Goal: Task Accomplishment & Management: Use online tool/utility

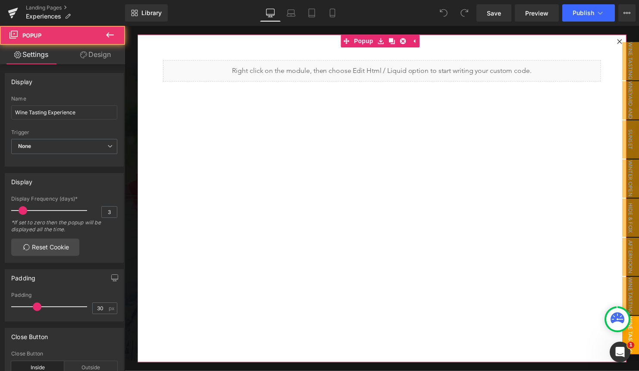
click at [624, 40] on icon at bounding box center [626, 41] width 5 height 5
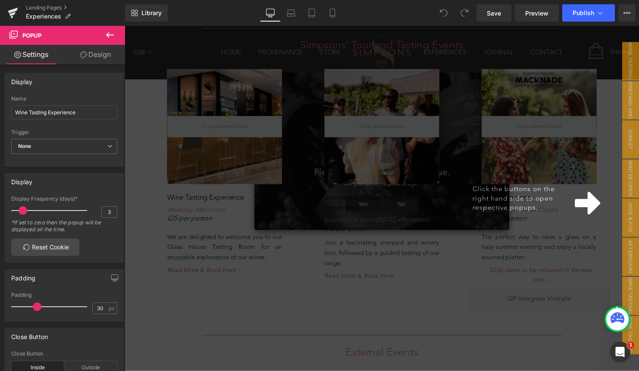
scroll to position [532, 0]
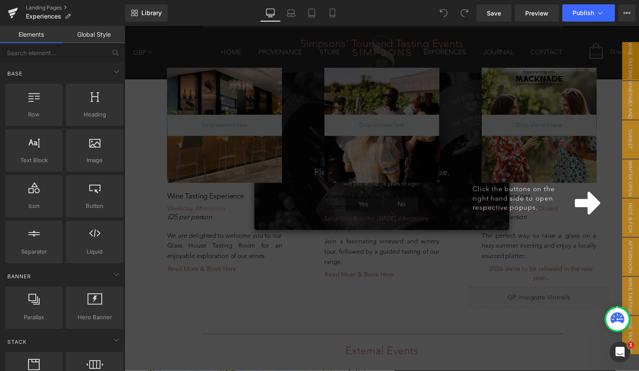
click at [485, 294] on div "Click the buttons on the right hand side to open respective popups." at bounding box center [386, 201] width 522 height 350
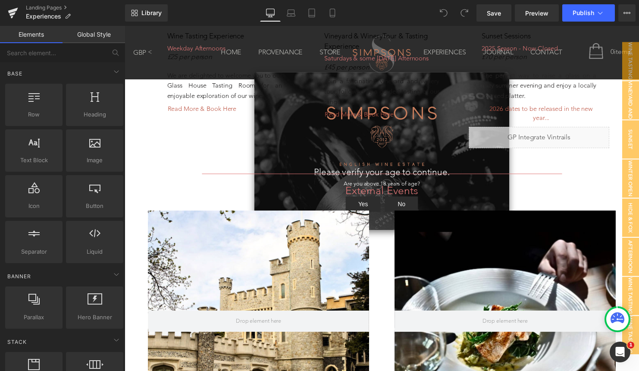
scroll to position [676, 0]
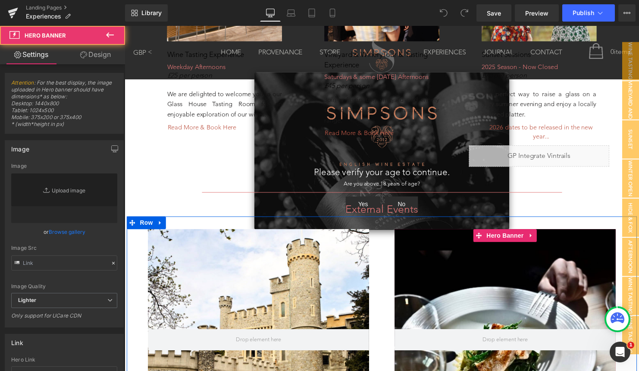
click at [565, 270] on div at bounding box center [511, 344] width 224 height 224
type input "[URL][DOMAIN_NAME]"
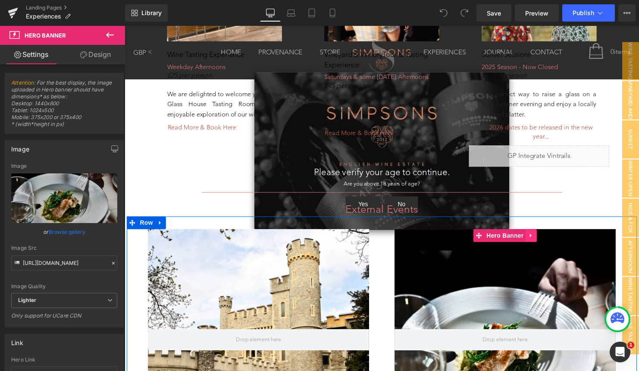
click at [537, 236] on icon at bounding box center [537, 238] width 6 height 6
click at [555, 235] on icon at bounding box center [554, 238] width 6 height 6
click at [536, 237] on icon at bounding box center [537, 239] width 2 height 4
click at [544, 235] on icon at bounding box center [543, 238] width 6 height 6
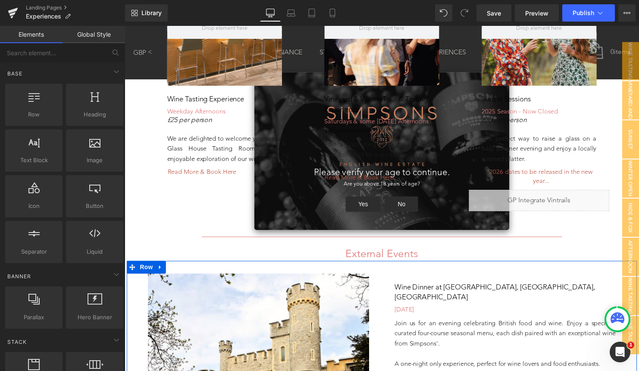
scroll to position [625, 0]
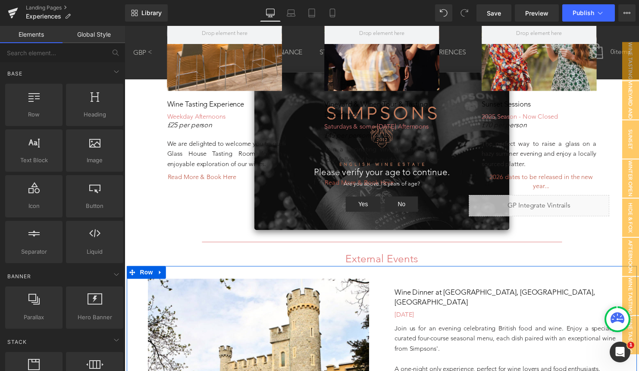
click at [565, 294] on h1 "Wine Dinner at [GEOGRAPHIC_DATA], [GEOGRAPHIC_DATA], [GEOGRAPHIC_DATA]" at bounding box center [511, 301] width 224 height 21
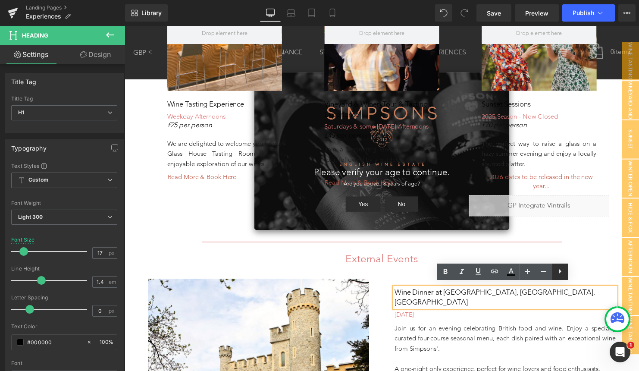
click at [566, 272] on link at bounding box center [560, 272] width 16 height 16
click at [530, 275] on icon at bounding box center [527, 271] width 10 height 10
type input "15"
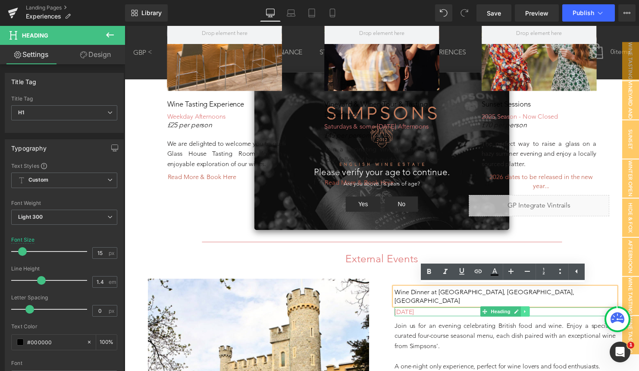
click at [530, 314] on icon at bounding box center [530, 315] width 1 height 3
click at [534, 314] on icon at bounding box center [536, 316] width 5 height 5
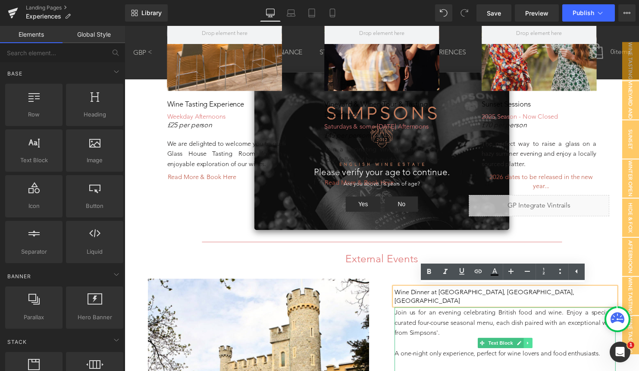
click at [533, 345] on icon at bounding box center [533, 347] width 5 height 5
click at [537, 345] on icon at bounding box center [538, 347] width 5 height 5
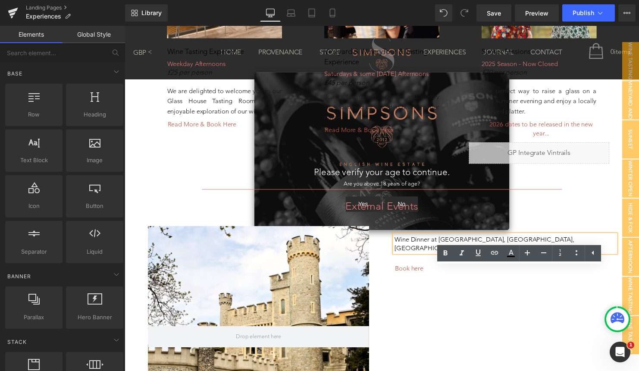
scroll to position [644, 0]
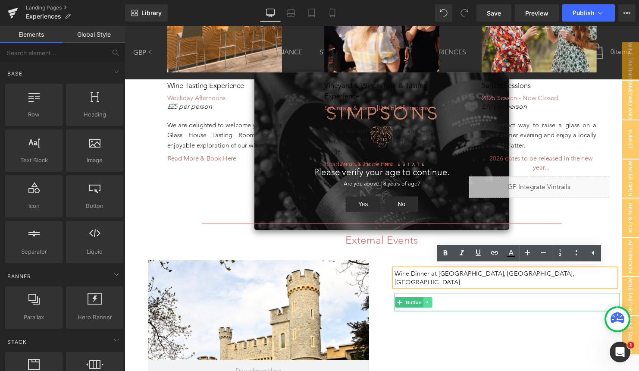
click at [432, 304] on icon at bounding box center [432, 306] width 5 height 5
click at [435, 304] on icon at bounding box center [436, 306] width 5 height 5
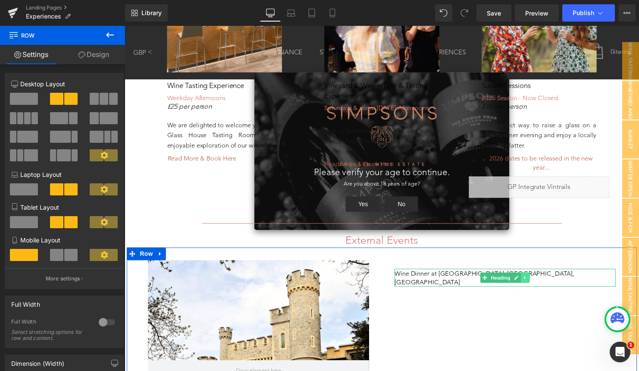
click at [529, 279] on icon at bounding box center [531, 281] width 5 height 5
click at [536, 279] on icon at bounding box center [536, 281] width 5 height 5
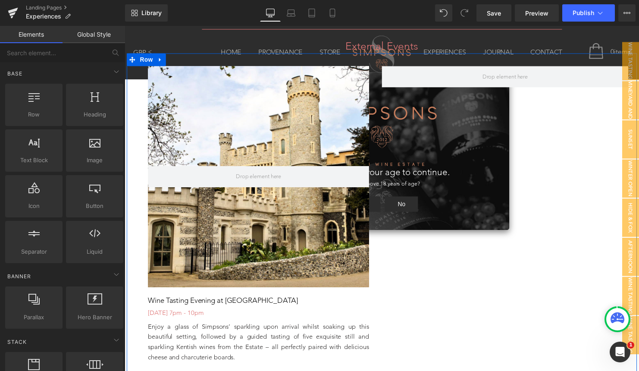
scroll to position [906, 0]
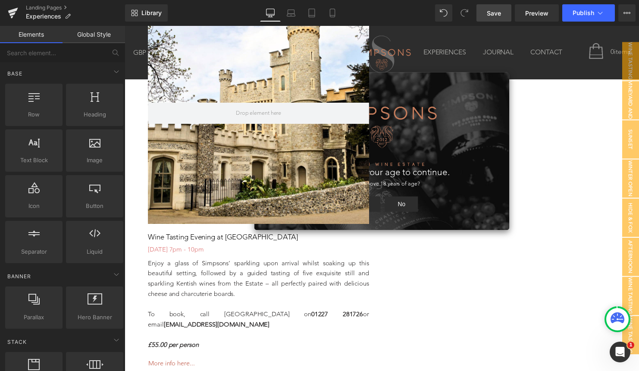
click at [500, 9] on span "Save" at bounding box center [494, 13] width 14 height 9
click at [586, 11] on span "Publish" at bounding box center [584, 12] width 22 height 7
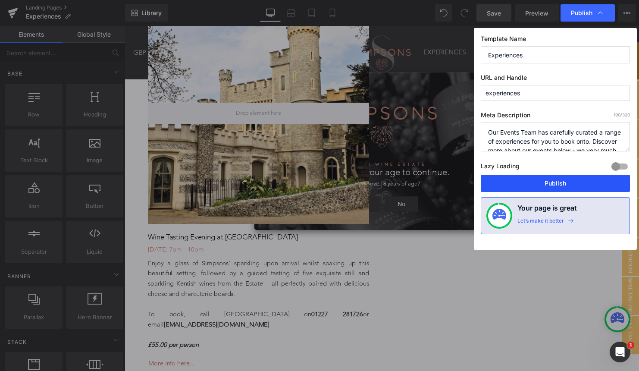
click at [529, 182] on button "Publish" at bounding box center [555, 183] width 149 height 17
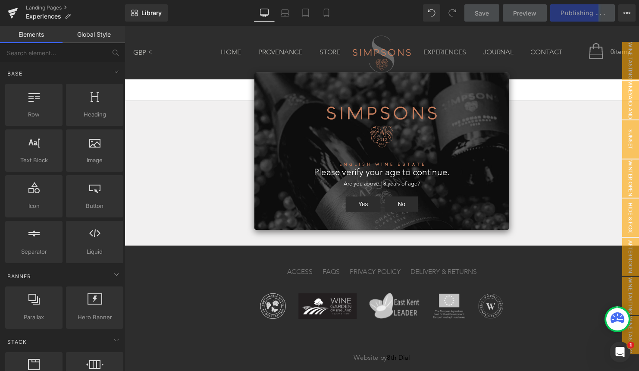
scroll to position [1390, 0]
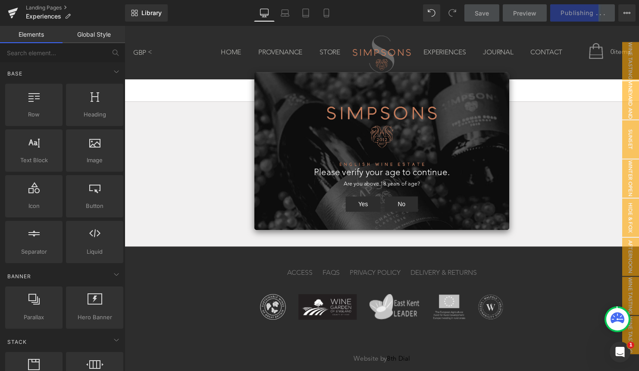
click at [365, 209] on button "Yes" at bounding box center [367, 207] width 36 height 16
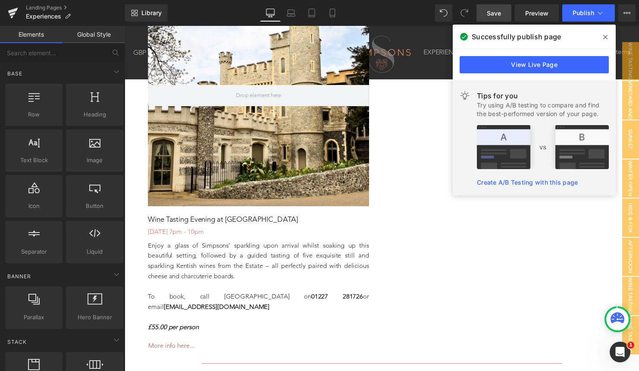
scroll to position [941, 0]
